Goal: Check status: Check status

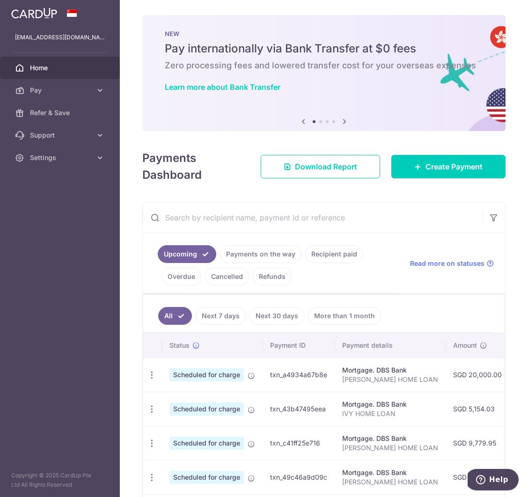
scroll to position [245, 0]
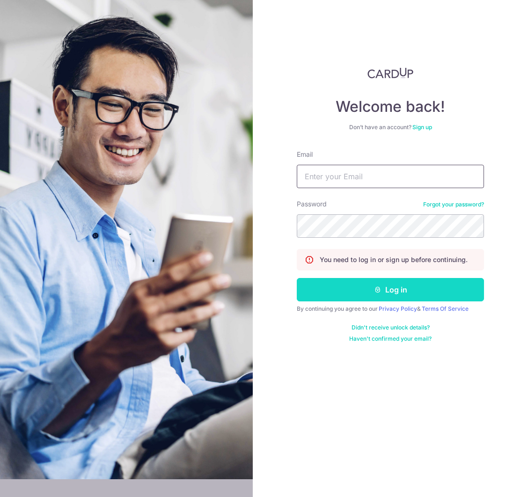
type input "[EMAIL_ADDRESS][DOMAIN_NAME]"
click at [375, 289] on icon "submit" at bounding box center [377, 289] width 7 height 7
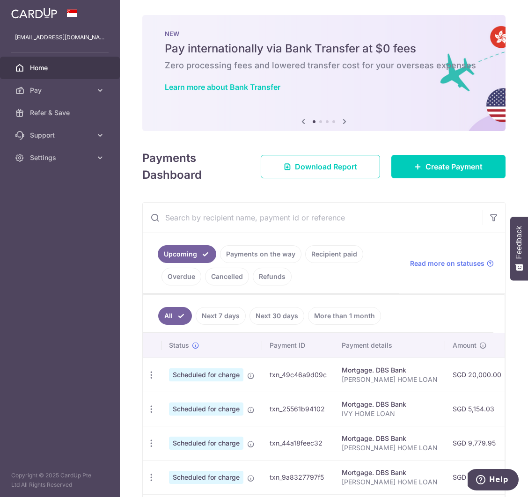
click at [265, 250] on link "Payments on the way" at bounding box center [260, 254] width 81 height 18
